Goal: Find specific page/section: Find specific page/section

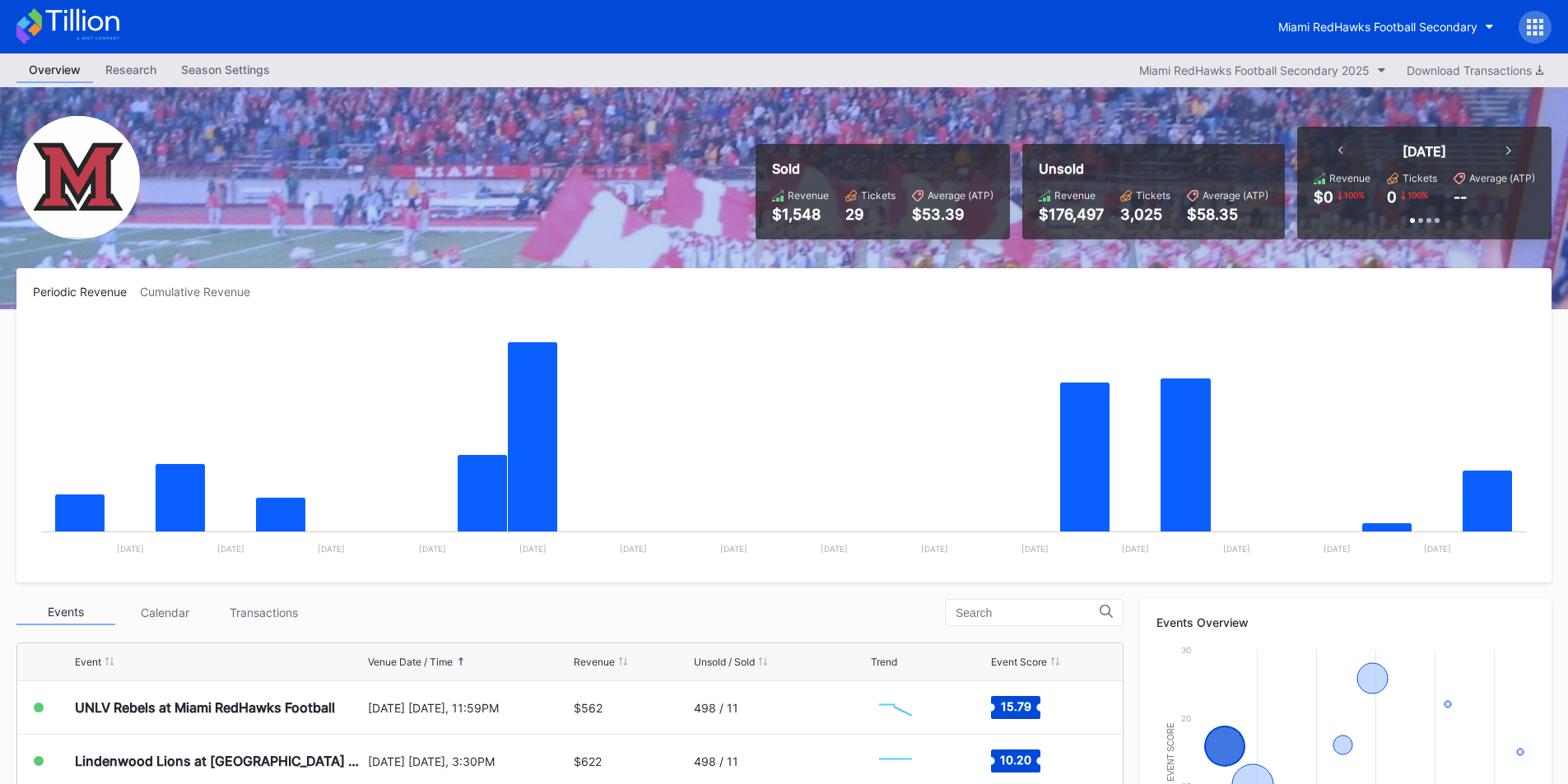
click at [1376, 44] on div "Miami RedHawks Football Secondary" at bounding box center [784, 27] width 1568 height 54
click at [1364, 39] on button "Miami RedHawks Football Secondary" at bounding box center [1386, 27] width 241 height 31
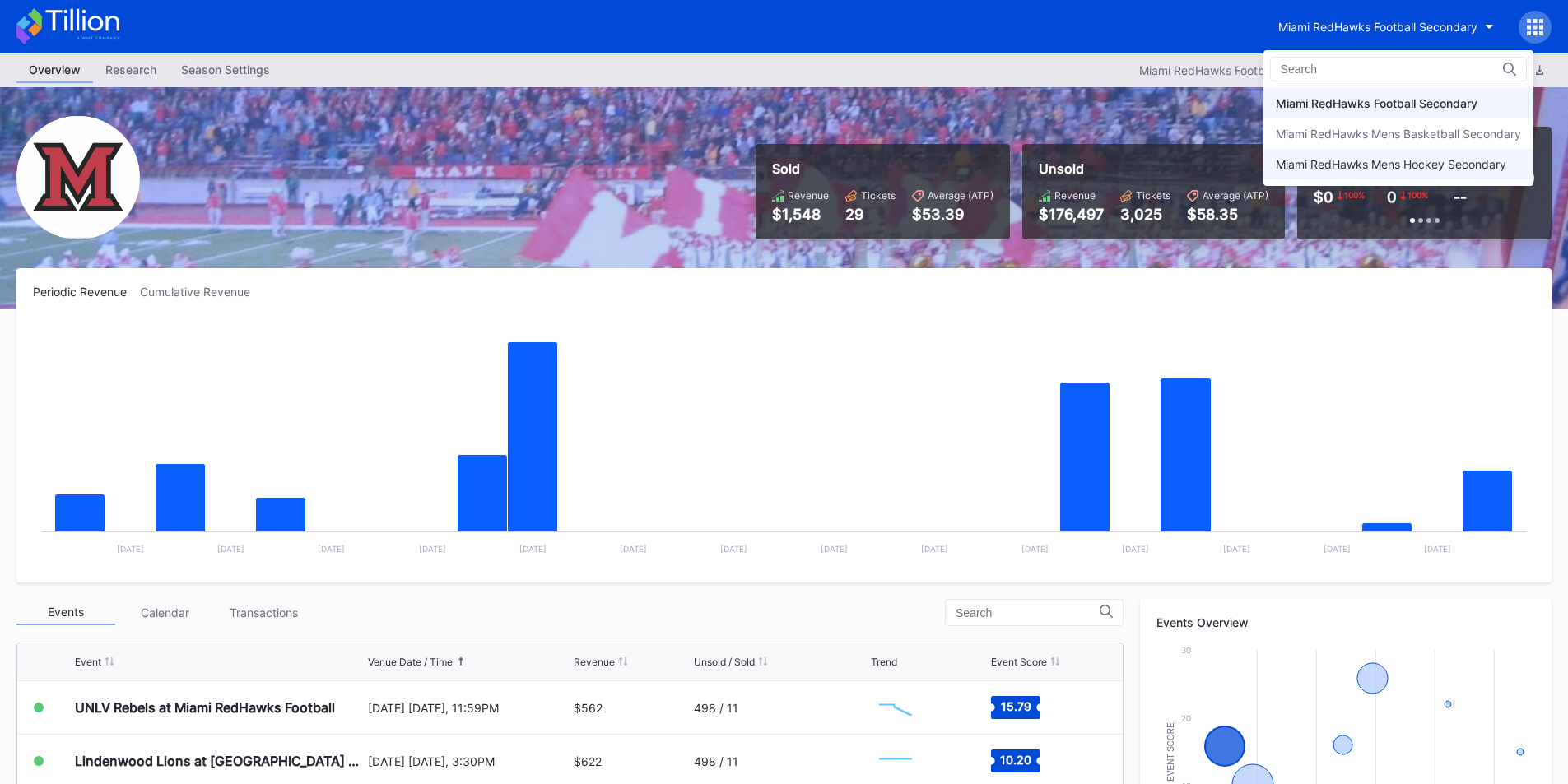
click at [1327, 162] on div "Miami RedHawks Mens Hockey Secondary" at bounding box center [1391, 164] width 230 height 14
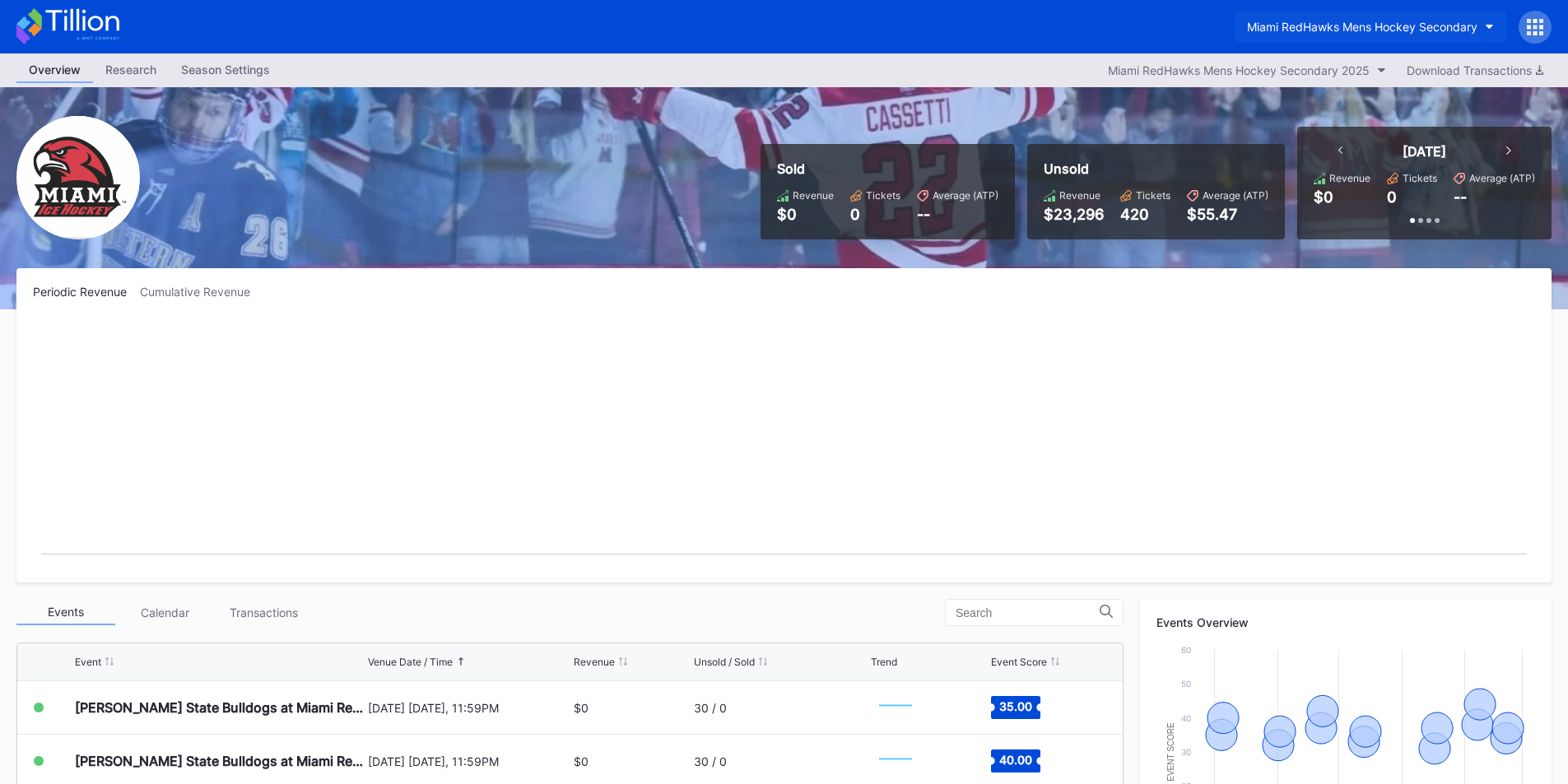
click at [1349, 23] on div "Miami RedHawks Mens Hockey Secondary" at bounding box center [1362, 27] width 230 height 14
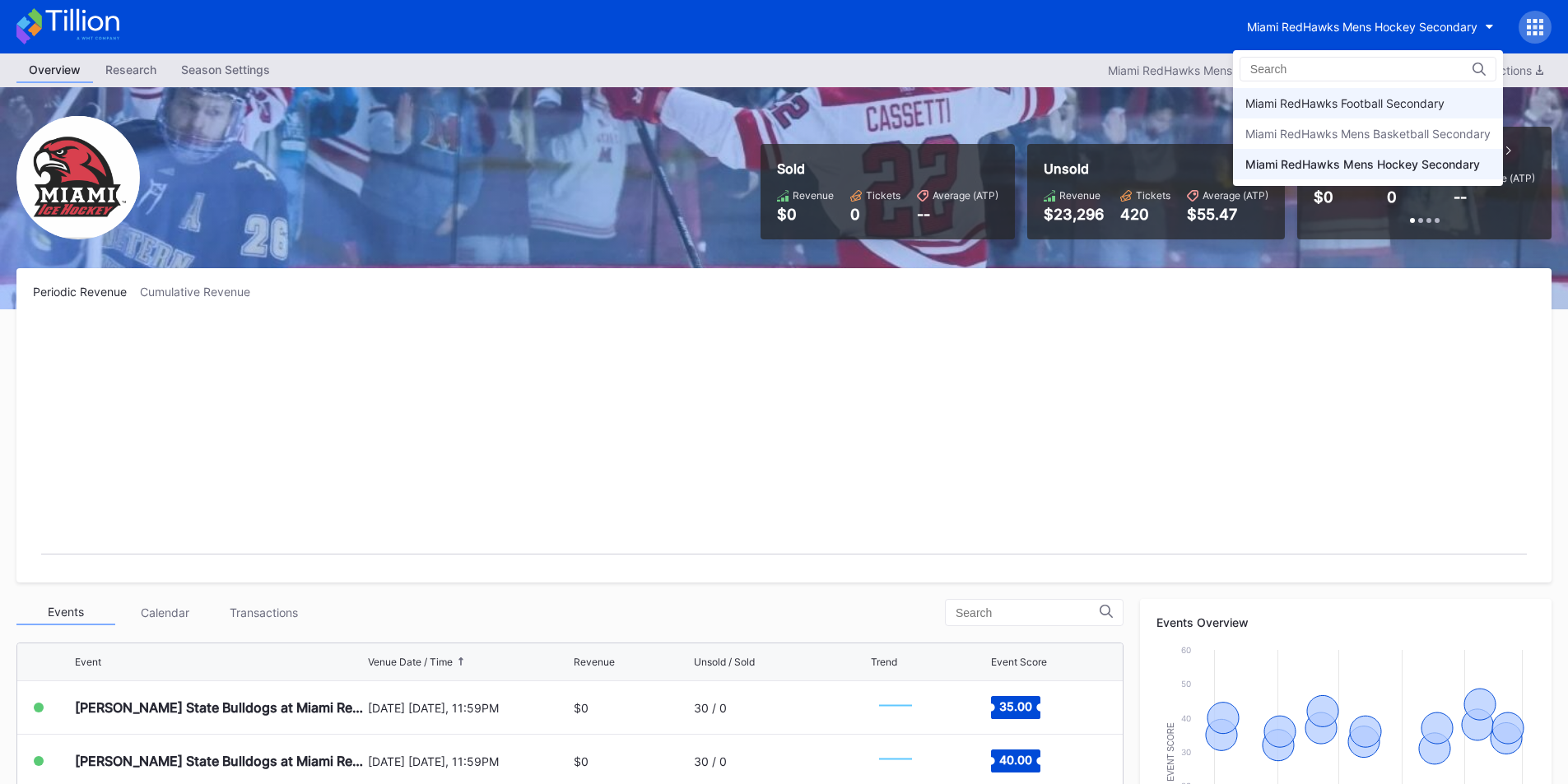
click at [1328, 106] on div "Miami RedHawks Football Secondary" at bounding box center [1345, 103] width 199 height 14
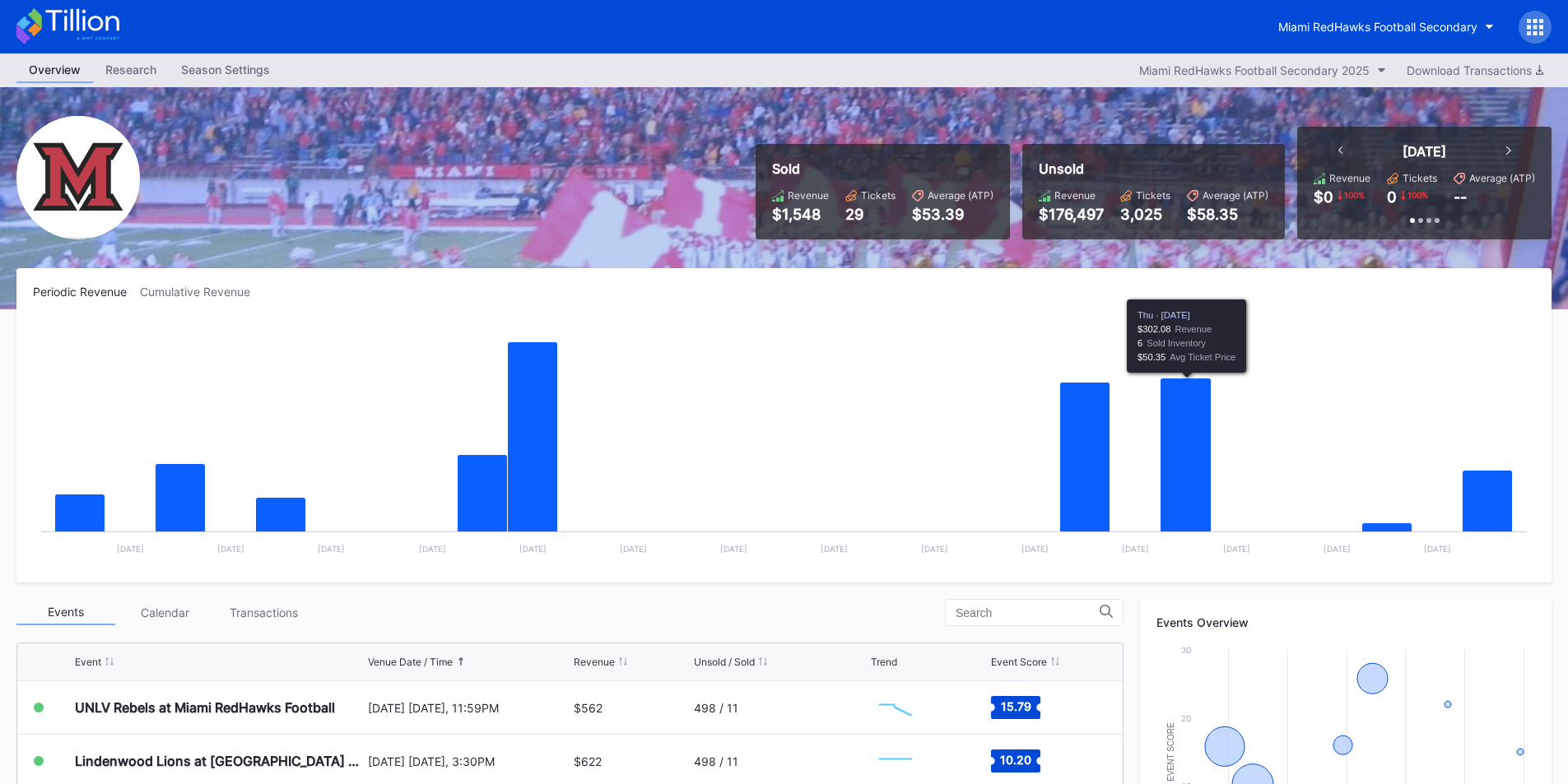
click at [1057, 25] on div "Miami RedHawks Football Secondary" at bounding box center [784, 27] width 1568 height 54
